Goal: Task Accomplishment & Management: Use online tool/utility

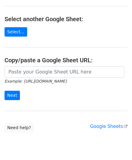
scroll to position [61, 0]
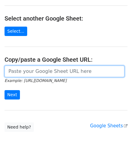
drag, startPoint x: 27, startPoint y: 71, endPoint x: 32, endPoint y: 79, distance: 9.2
click at [27, 71] on input "url" at bounding box center [65, 72] width 120 height 12
paste input "[URL][DOMAIN_NAME]"
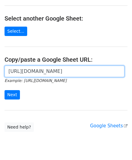
scroll to position [0, 132]
type input "[URL][DOMAIN_NAME]"
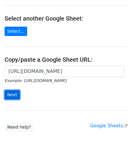
scroll to position [0, 0]
click at [12, 94] on input "Next" at bounding box center [12, 94] width 15 height 9
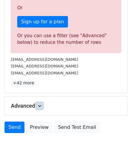
click at [40, 105] on icon at bounding box center [40, 106] width 4 height 4
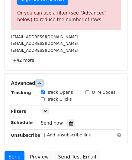
scroll to position [243, 0]
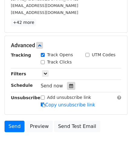
click at [69, 85] on icon at bounding box center [71, 86] width 4 height 4
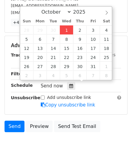
type input "2025-10-01 12:00"
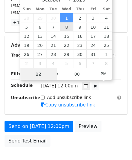
paste input "6"
type input "6"
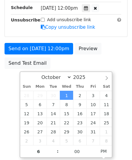
type input "2025-10-01 18:00"
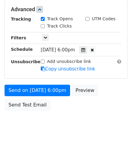
scroll to position [278, 0]
